Goal: Book appointment/travel/reservation

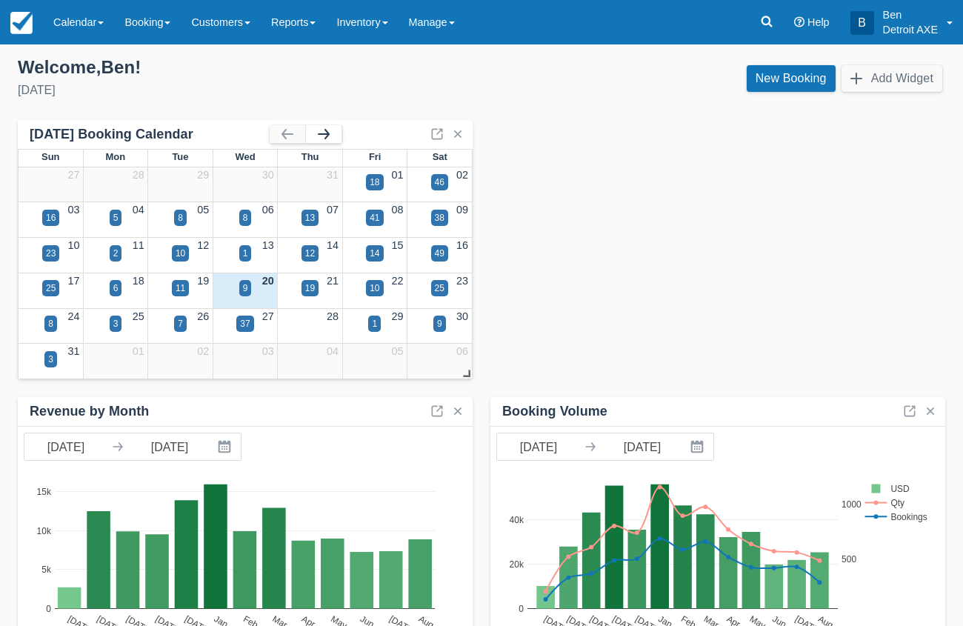
click at [324, 133] on button "button" at bounding box center [324, 134] width 36 height 18
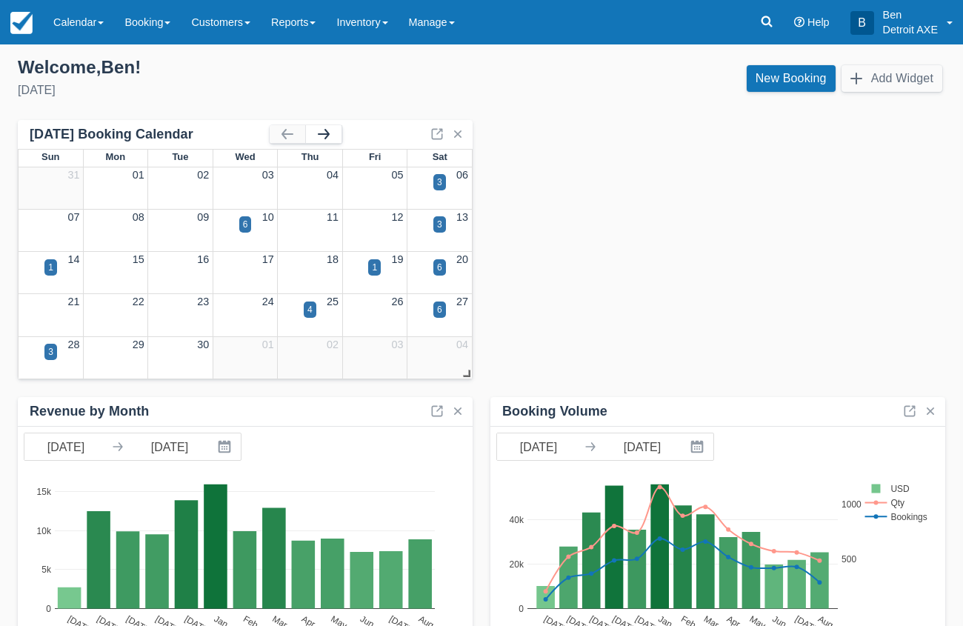
click at [325, 133] on button "button" at bounding box center [324, 134] width 36 height 18
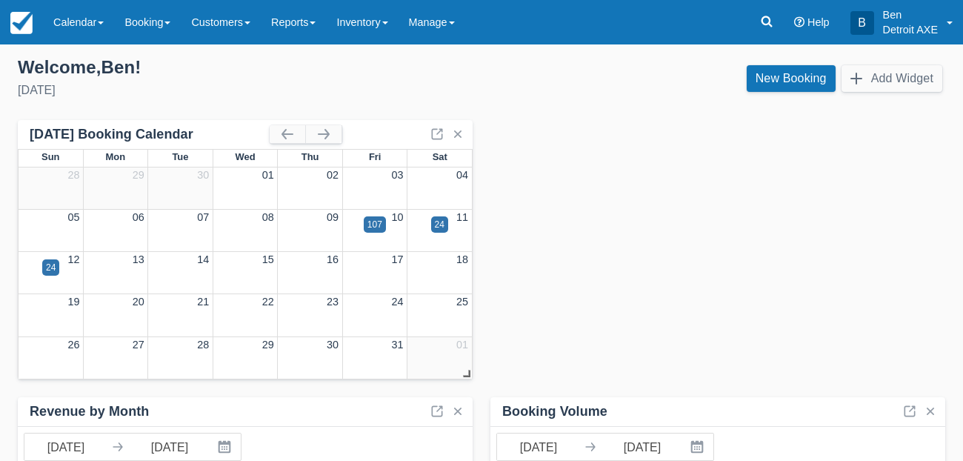
click at [442, 266] on div "18" at bounding box center [439, 260] width 64 height 16
click at [760, 90] on link "New Booking" at bounding box center [791, 78] width 89 height 27
click at [378, 224] on div "107" at bounding box center [374, 224] width 15 height 13
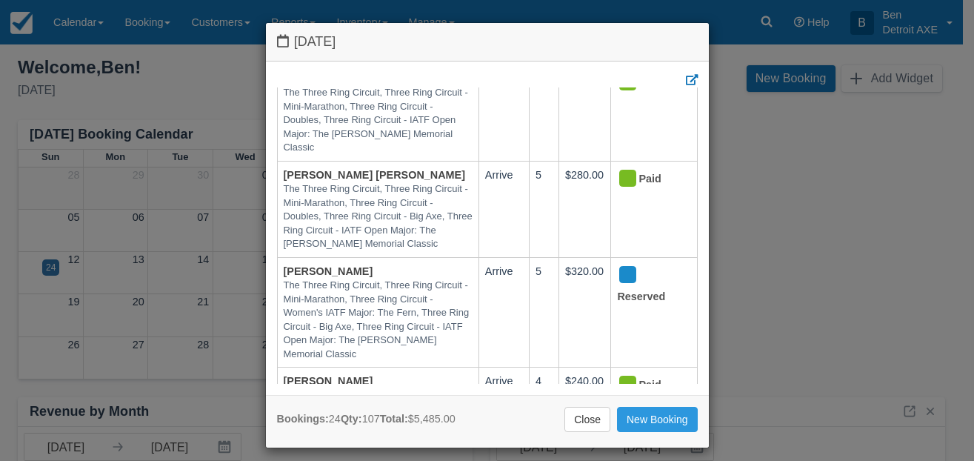
scroll to position [1438, 0]
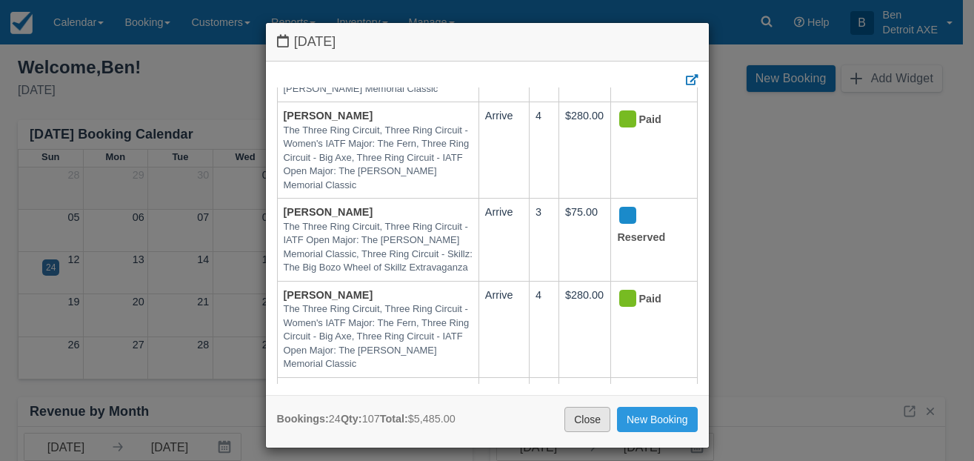
click at [588, 418] on link "Close" at bounding box center [587, 419] width 46 height 25
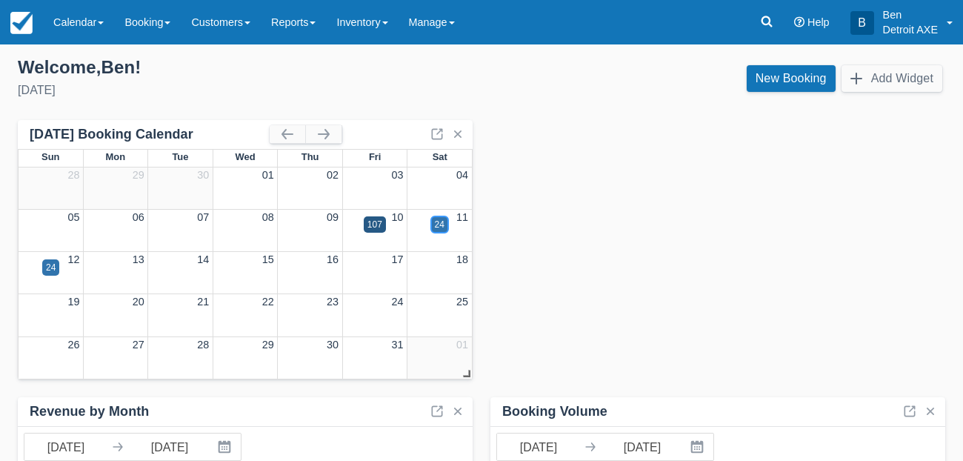
click at [438, 225] on div "24" at bounding box center [440, 224] width 10 height 13
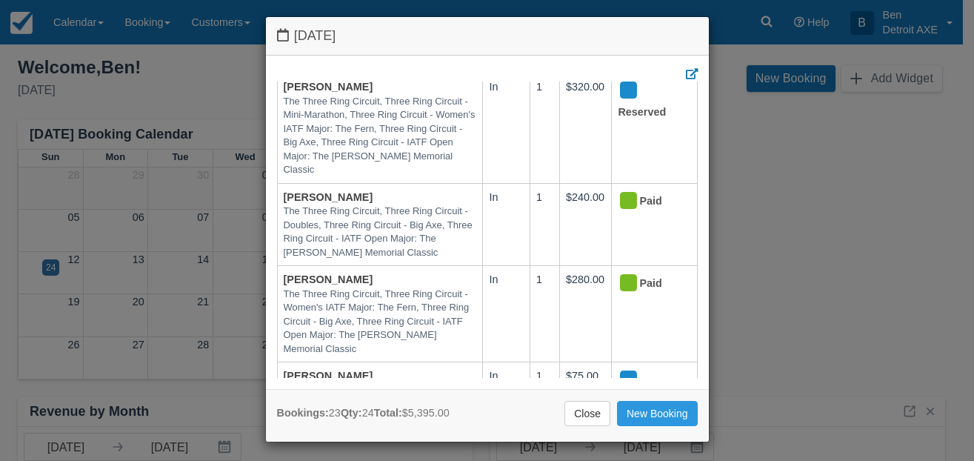
scroll to position [9, 0]
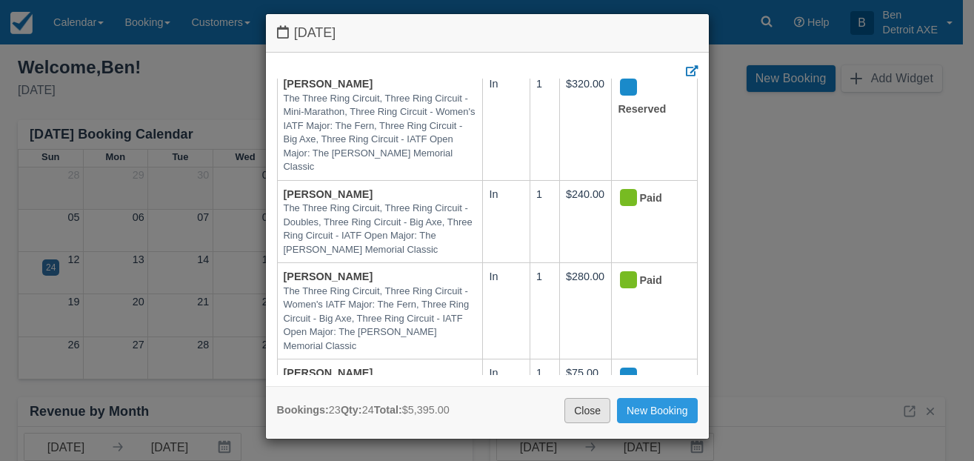
click at [574, 413] on link "Close" at bounding box center [587, 410] width 46 height 25
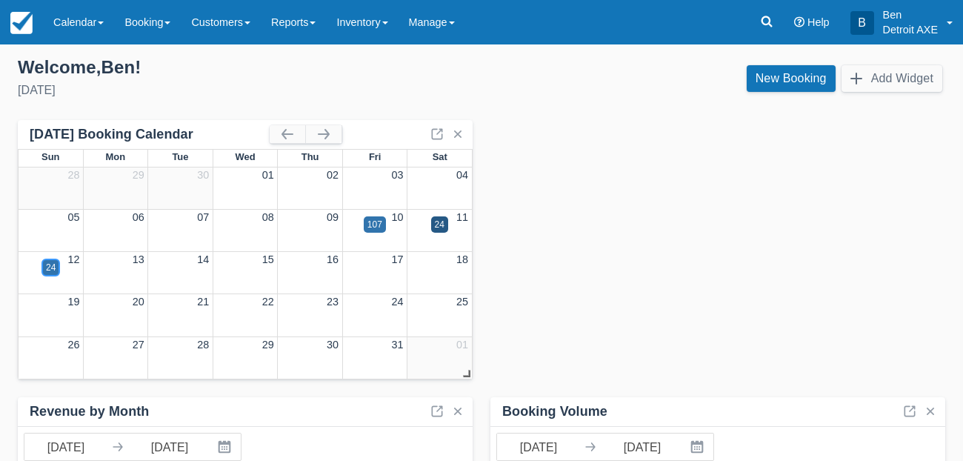
click at [54, 264] on div "24" at bounding box center [51, 267] width 10 height 13
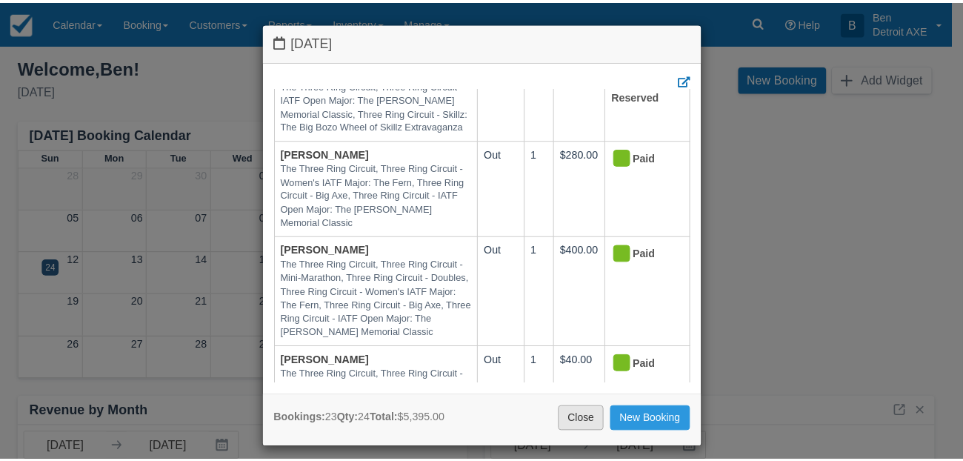
scroll to position [1493, 0]
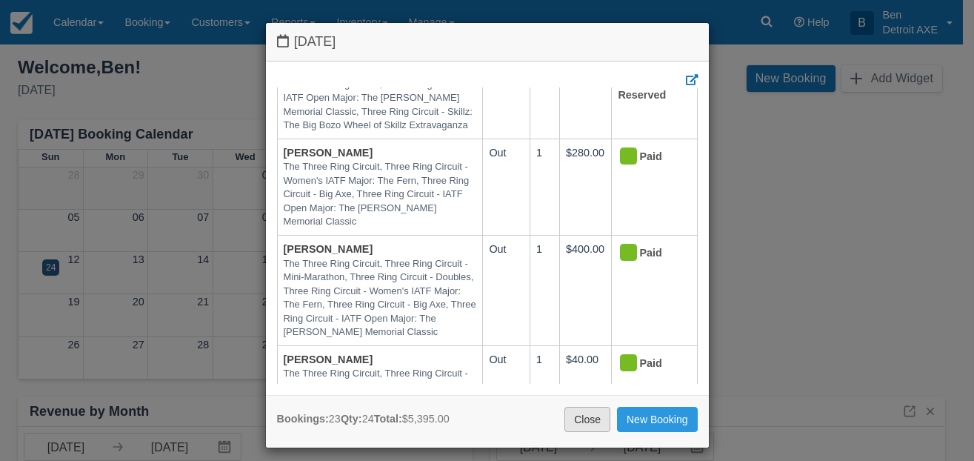
click at [584, 417] on link "Close" at bounding box center [587, 419] width 46 height 25
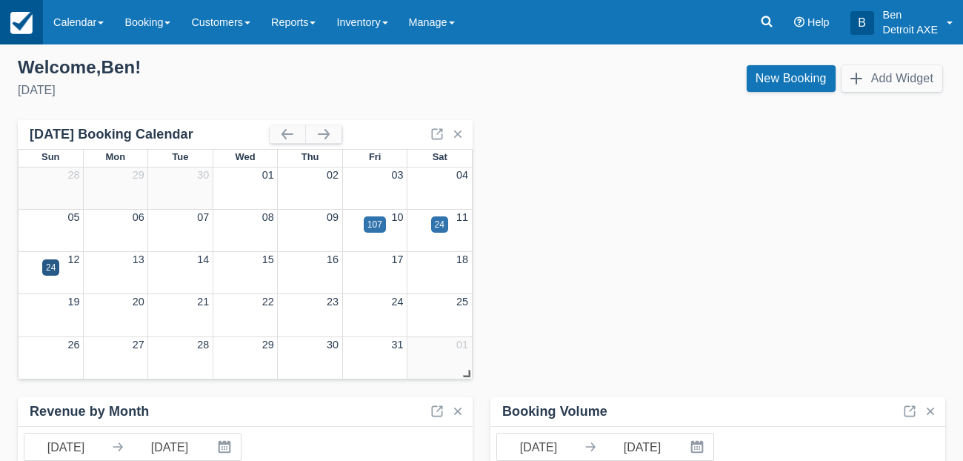
click at [31, 22] on img at bounding box center [21, 23] width 22 height 22
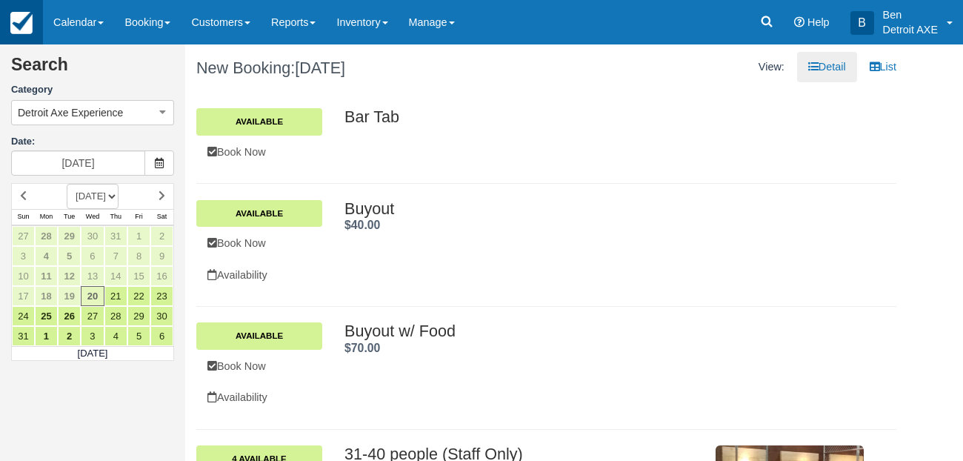
click at [27, 21] on img at bounding box center [21, 23] width 22 height 22
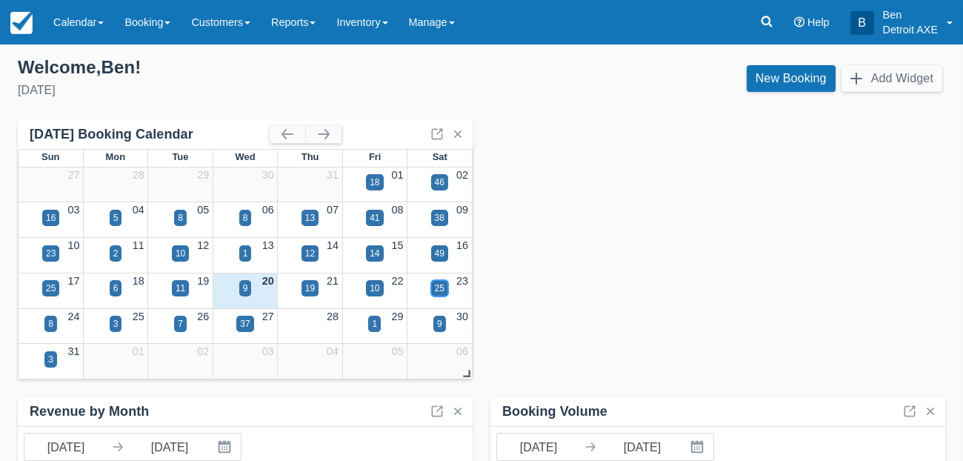
click at [441, 287] on div "25" at bounding box center [440, 287] width 10 height 13
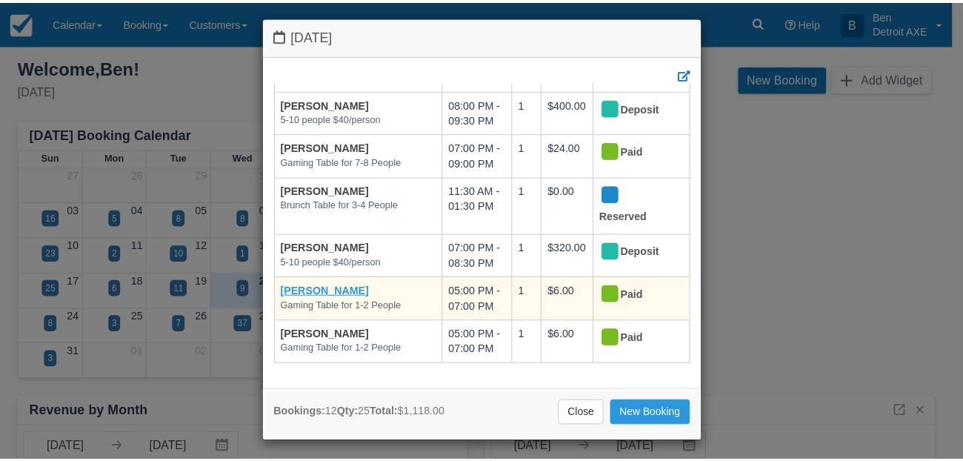
scroll to position [9, 0]
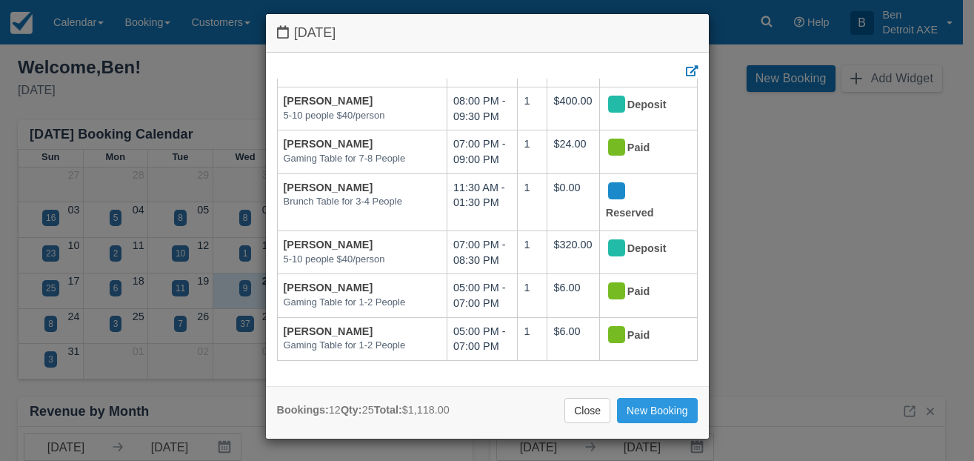
click at [587, 405] on link "Close" at bounding box center [587, 410] width 46 height 25
